Goal: Transaction & Acquisition: Purchase product/service

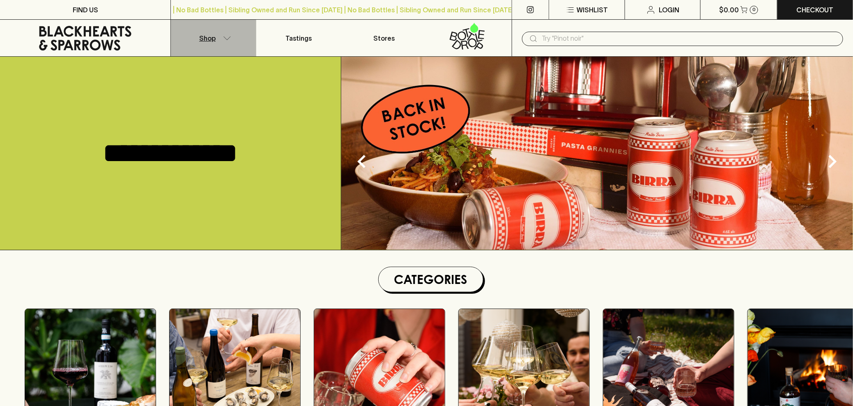
click at [228, 38] on icon "button" at bounding box center [227, 38] width 8 height 4
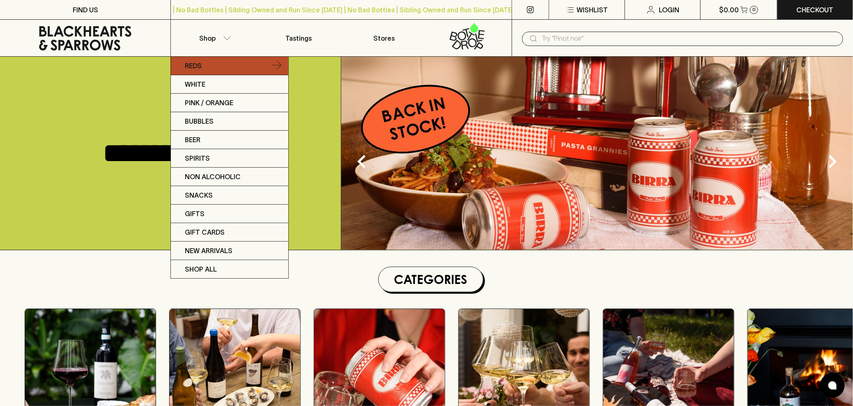
click at [215, 68] on link "Reds" at bounding box center [229, 66] width 117 height 18
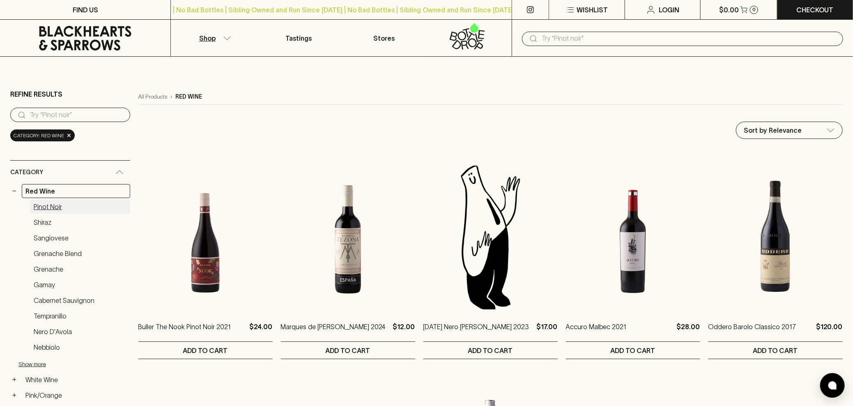
click at [47, 208] on link "Pinot Noir" at bounding box center [80, 207] width 100 height 14
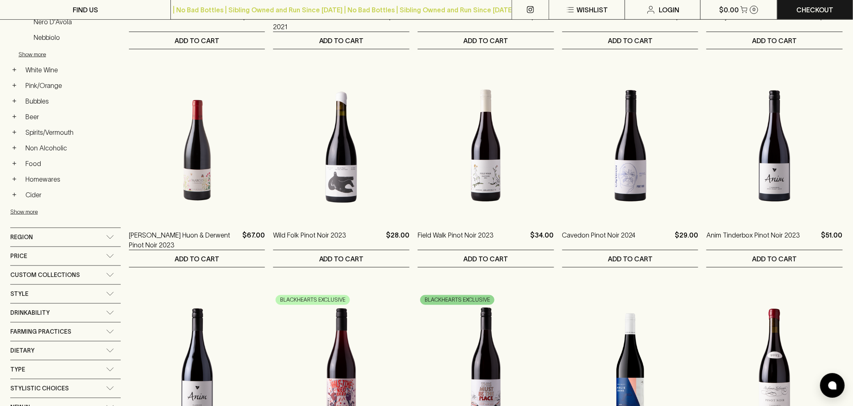
scroll to position [311, 0]
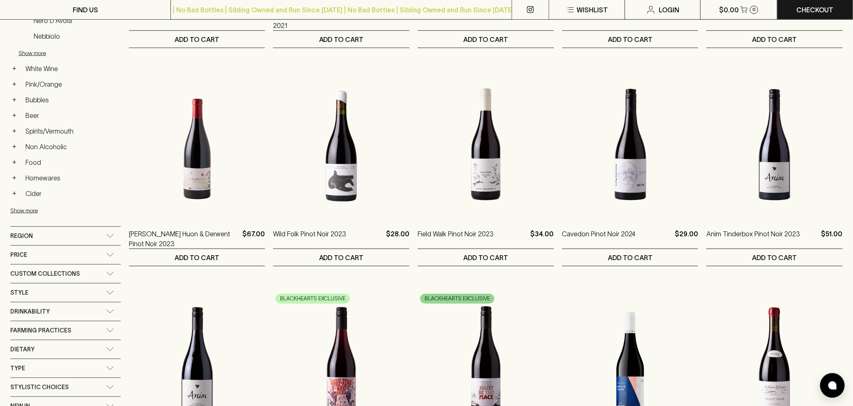
click at [46, 232] on div "Region" at bounding box center [58, 236] width 96 height 10
click at [14, 253] on button "+" at bounding box center [14, 257] width 8 height 8
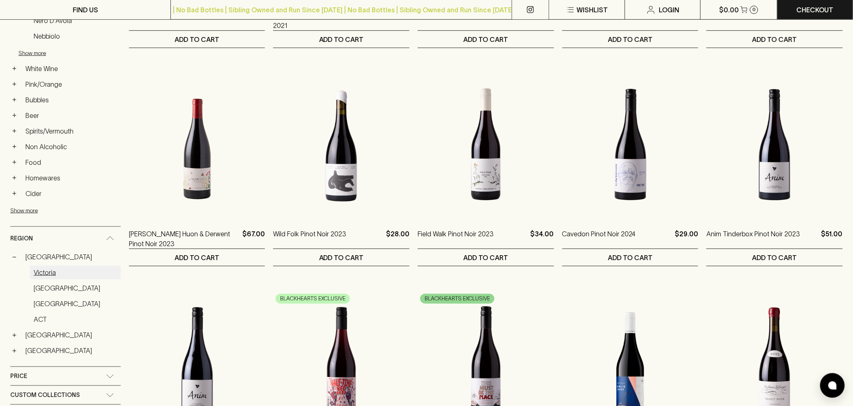
click at [36, 265] on link "Victoria" at bounding box center [75, 272] width 91 height 14
